Goal: Information Seeking & Learning: Find specific fact

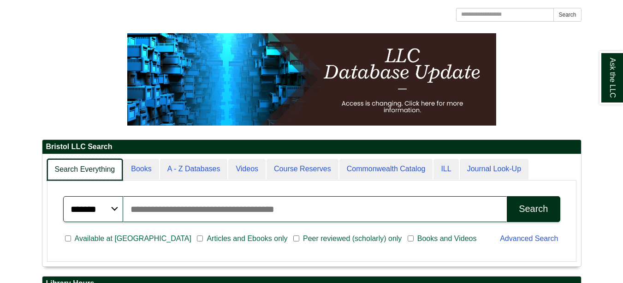
scroll to position [5, 5]
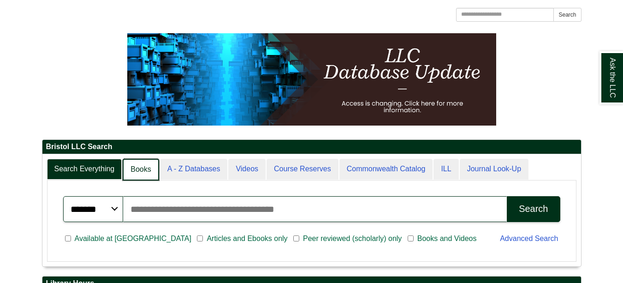
click at [137, 167] on link "Books" at bounding box center [141, 170] width 36 height 22
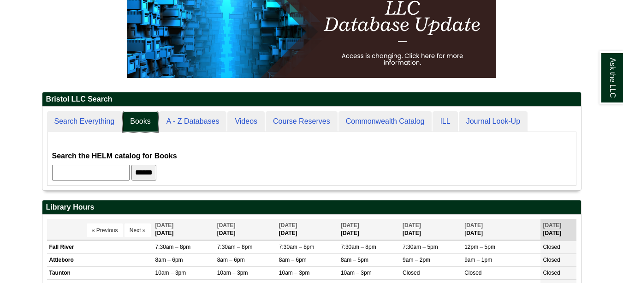
scroll to position [184, 0]
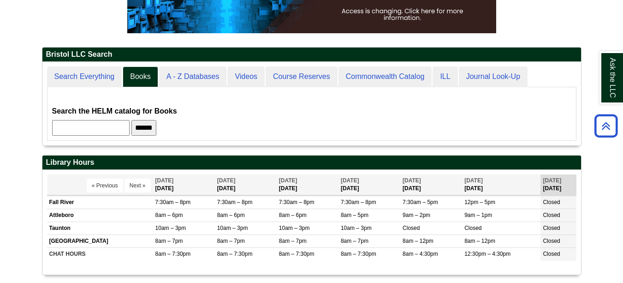
click at [102, 133] on input "text" at bounding box center [90, 128] width 77 height 16
type input "**********"
click at [131, 120] on input "******" at bounding box center [143, 128] width 25 height 16
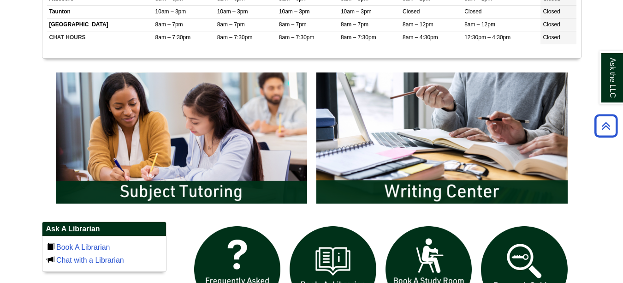
scroll to position [507, 0]
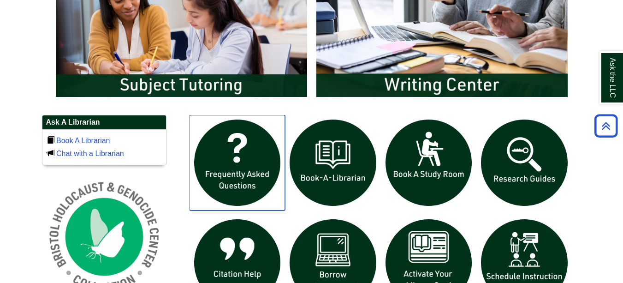
click at [252, 165] on img "slideshow" at bounding box center [238, 163] width 96 height 96
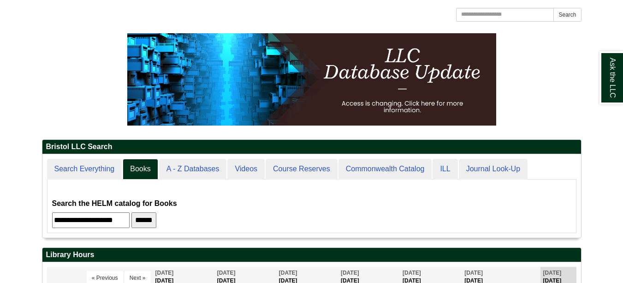
scroll to position [83, 539]
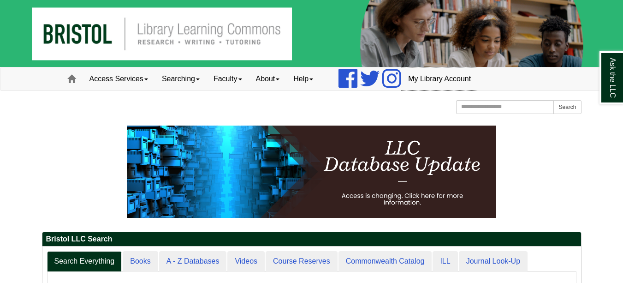
click at [464, 72] on link "My Library Account" at bounding box center [439, 78] width 77 height 23
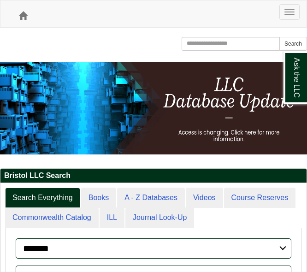
scroll to position [223, 306]
